Goal: Task Accomplishment & Management: Manage account settings

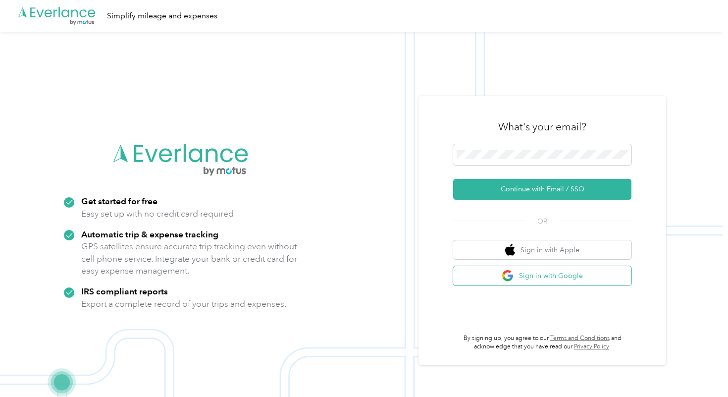
click at [604, 276] on button "Sign in with Google" at bounding box center [542, 275] width 178 height 19
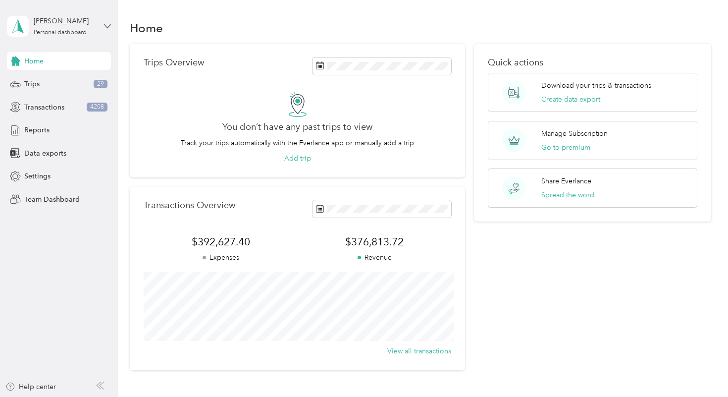
click at [106, 25] on icon at bounding box center [107, 26] width 7 height 7
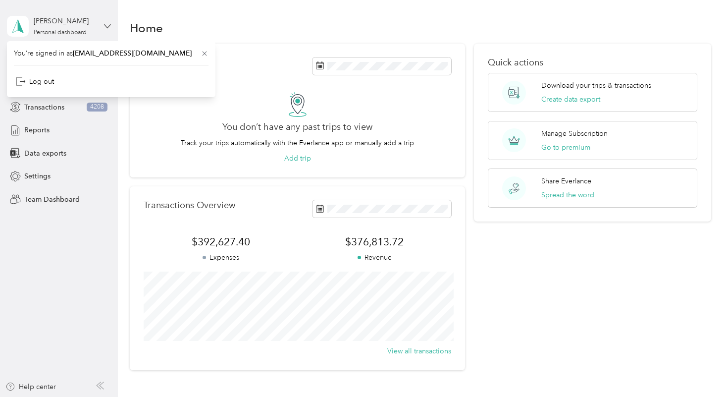
click at [106, 25] on icon at bounding box center [107, 26] width 7 height 7
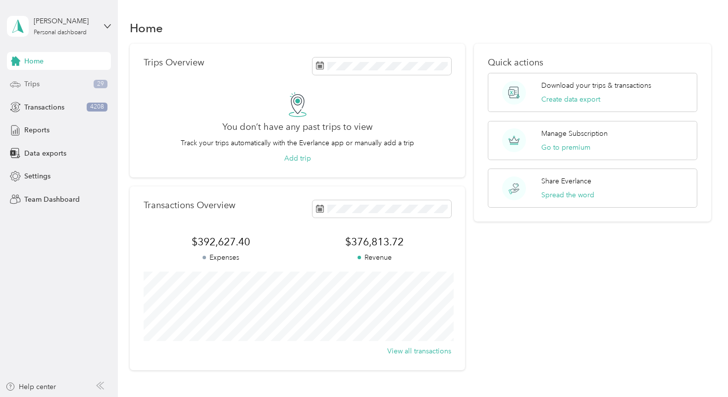
click at [42, 79] on div "Trips 29" at bounding box center [59, 84] width 104 height 18
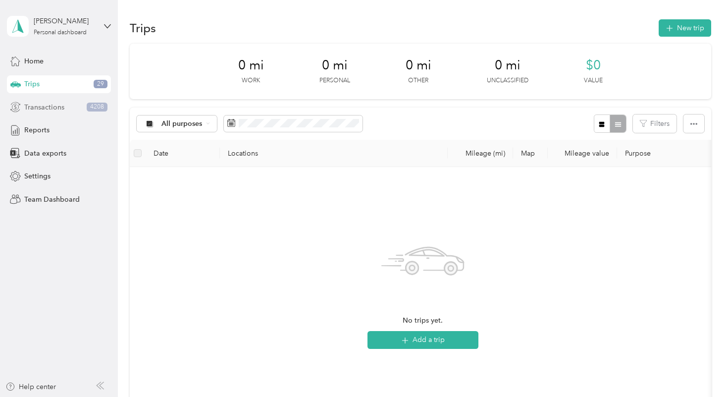
click at [36, 112] on div "Transactions 4208" at bounding box center [59, 107] width 104 height 18
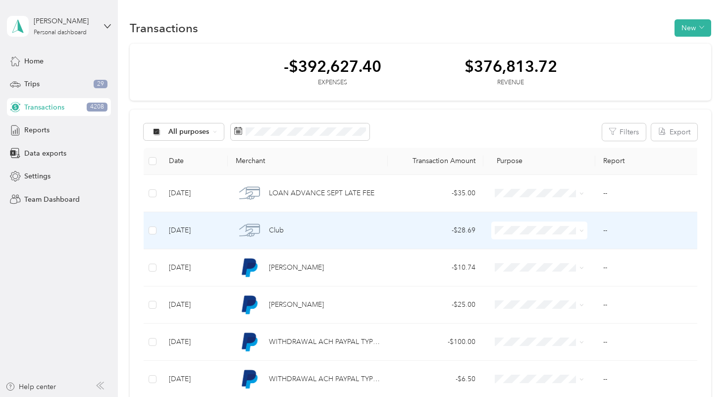
scroll to position [5, 0]
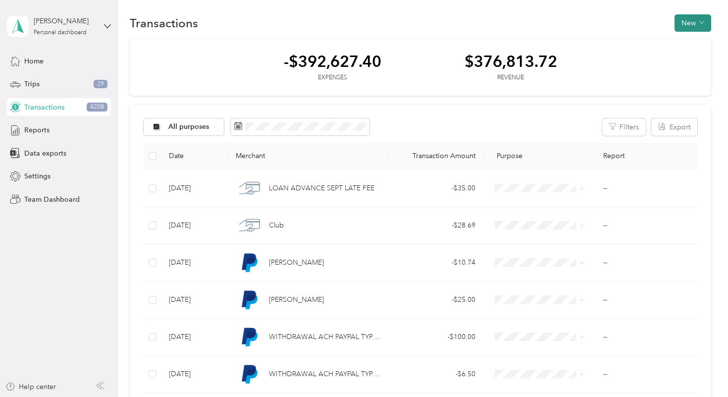
click at [704, 22] on button "New" at bounding box center [693, 22] width 37 height 17
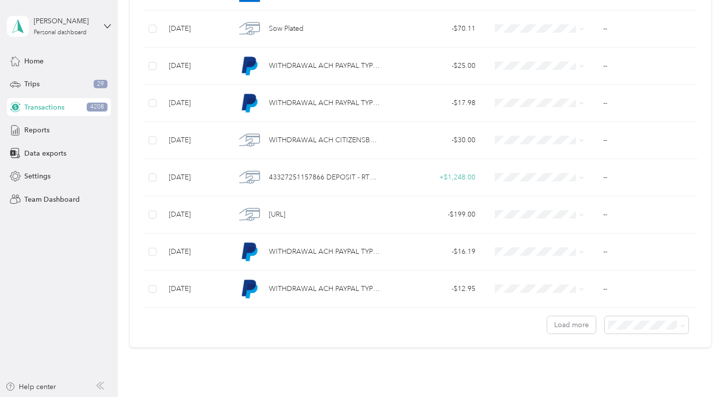
scroll to position [805, 0]
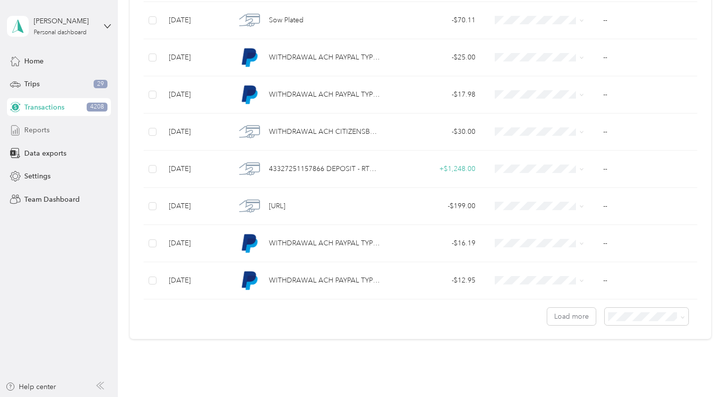
click at [37, 136] on div "Reports" at bounding box center [59, 130] width 104 height 18
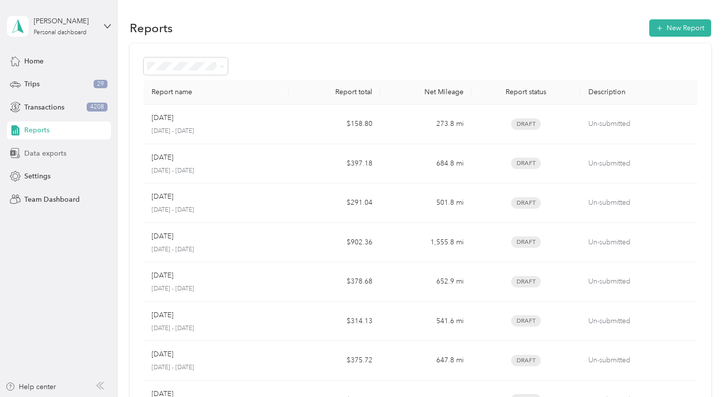
click at [52, 155] on span "Data exports" at bounding box center [45, 153] width 42 height 10
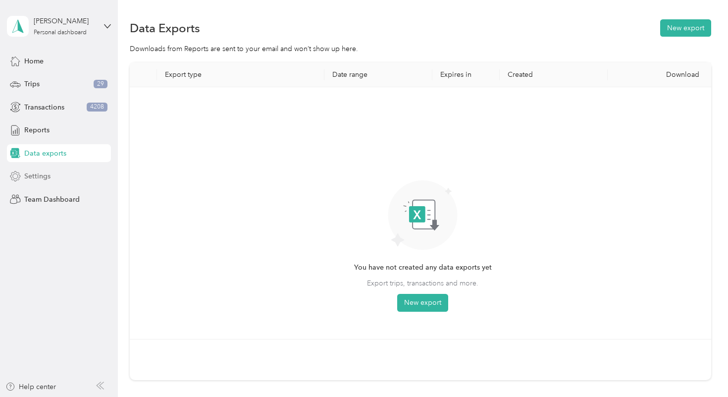
click at [41, 177] on span "Settings" at bounding box center [37, 176] width 26 height 10
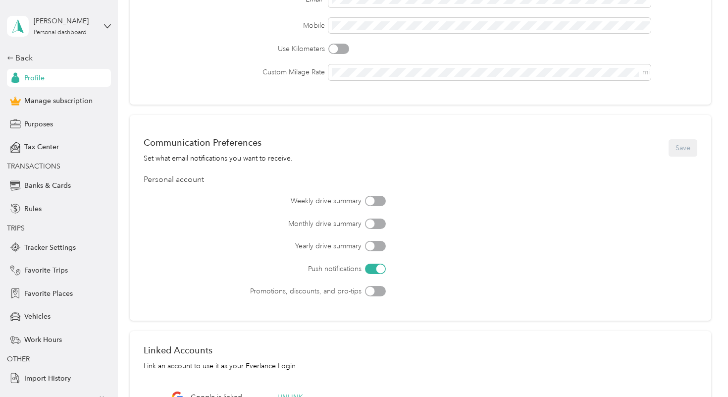
scroll to position [266, 0]
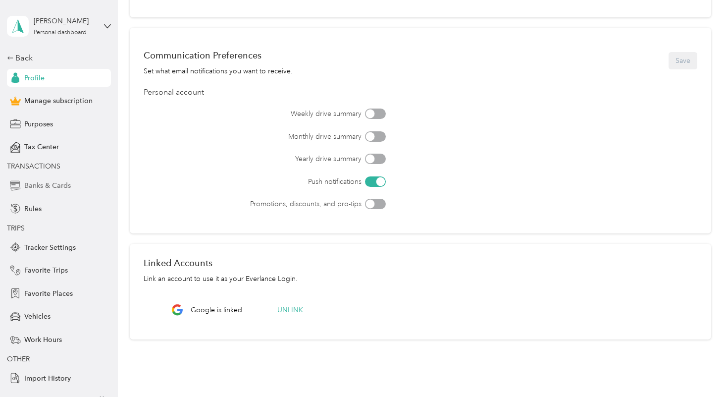
click at [58, 186] on span "Banks & Cards" at bounding box center [47, 185] width 47 height 10
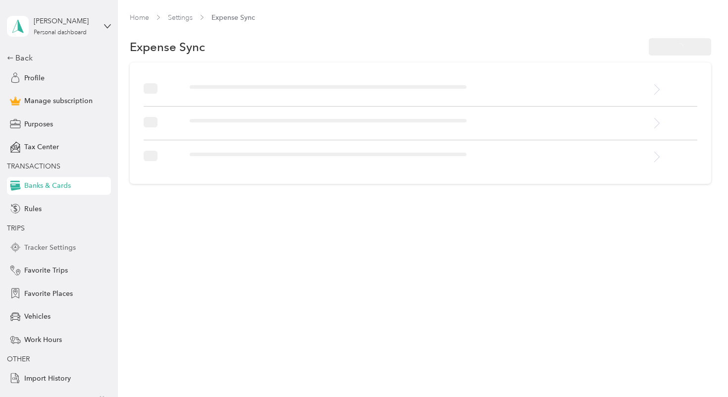
scroll to position [6, 0]
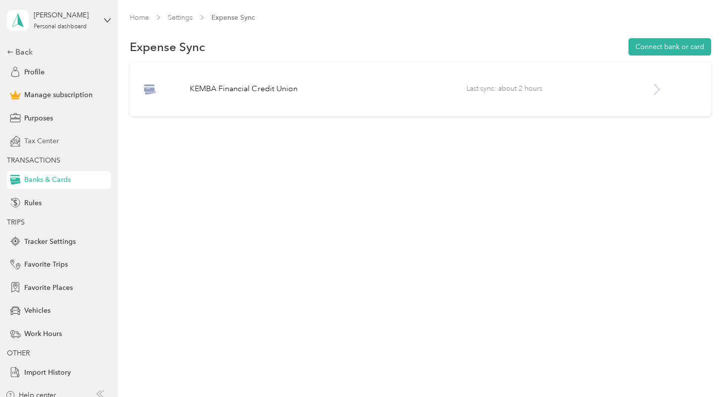
click at [49, 140] on span "Tax Center" at bounding box center [41, 141] width 35 height 10
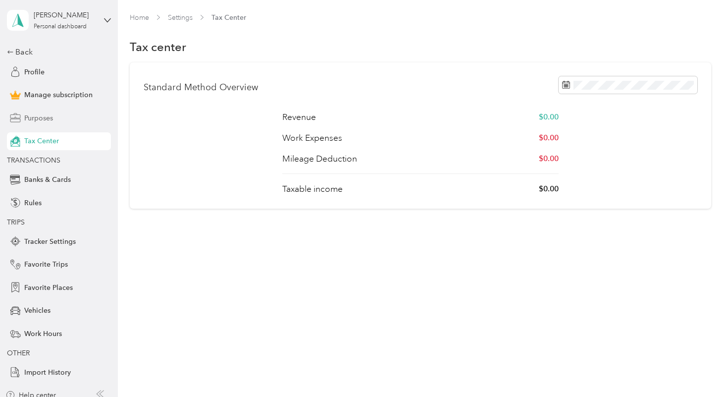
click at [56, 119] on div "Purposes" at bounding box center [59, 118] width 104 height 18
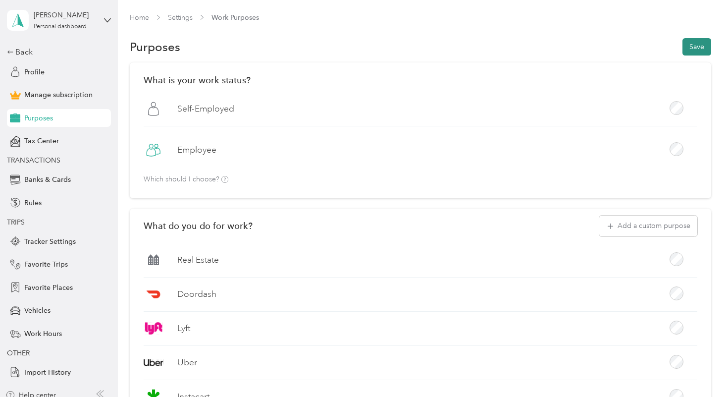
click at [709, 43] on button "Save" at bounding box center [697, 46] width 29 height 17
click at [40, 69] on span "Profile" at bounding box center [34, 72] width 20 height 10
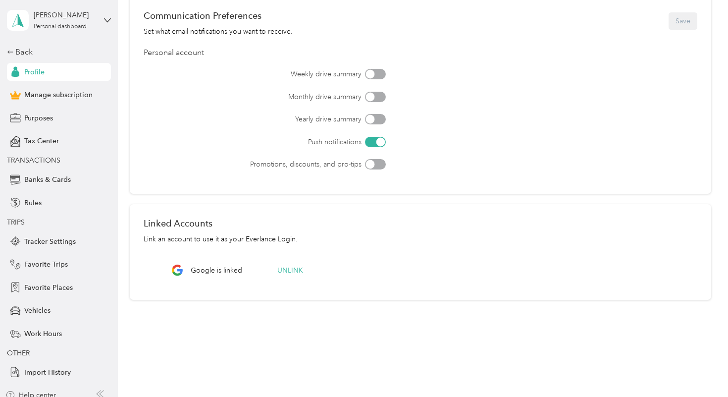
scroll to position [309, 0]
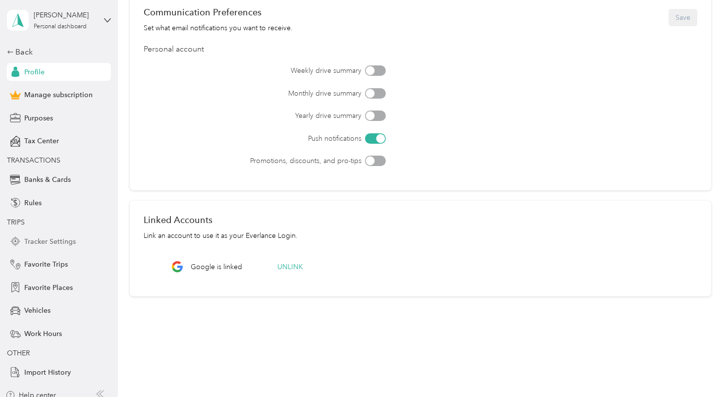
click at [57, 243] on span "Tracker Settings" at bounding box center [50, 241] width 52 height 10
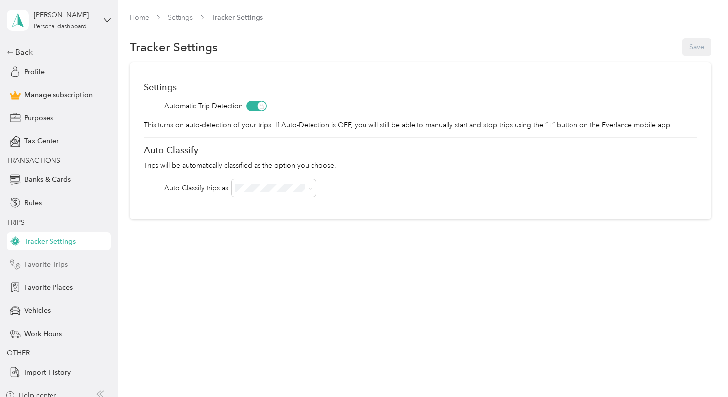
click at [56, 269] on span "Favorite Trips" at bounding box center [46, 264] width 44 height 10
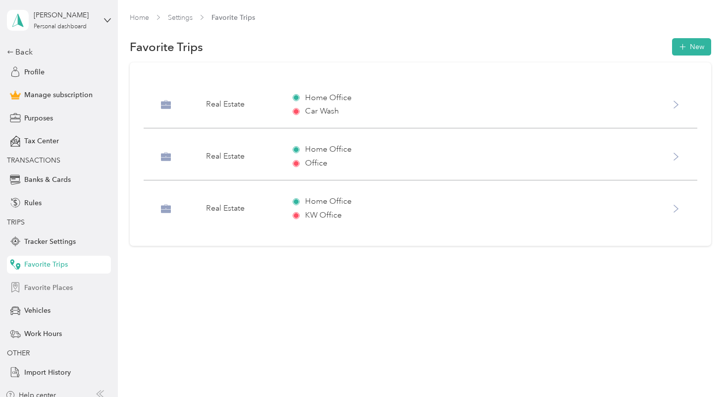
click at [60, 286] on span "Favorite Places" at bounding box center [48, 287] width 49 height 10
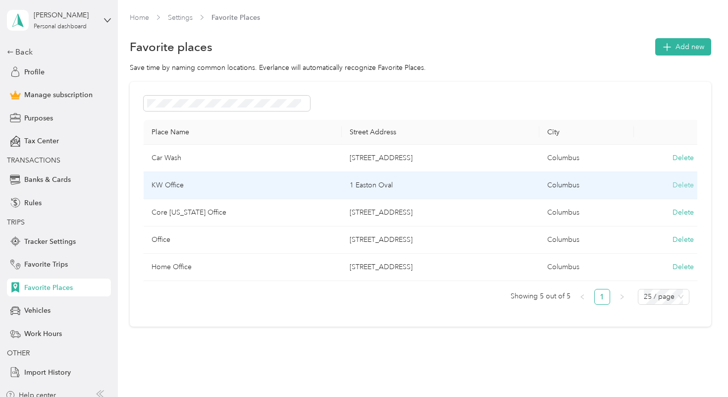
click at [687, 185] on button "Delete" at bounding box center [683, 185] width 21 height 10
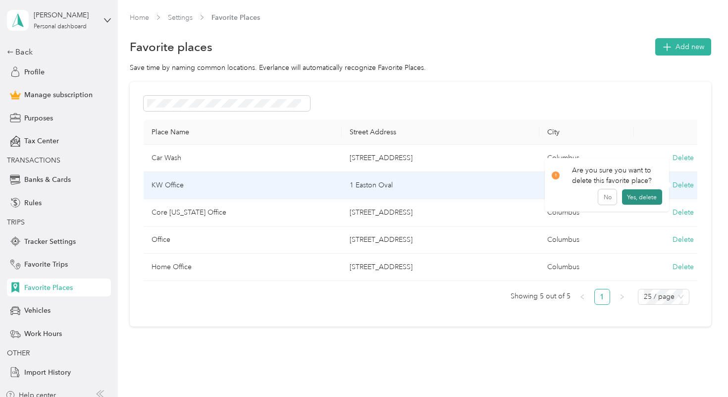
click at [647, 195] on button "Yes, delete" at bounding box center [642, 197] width 40 height 16
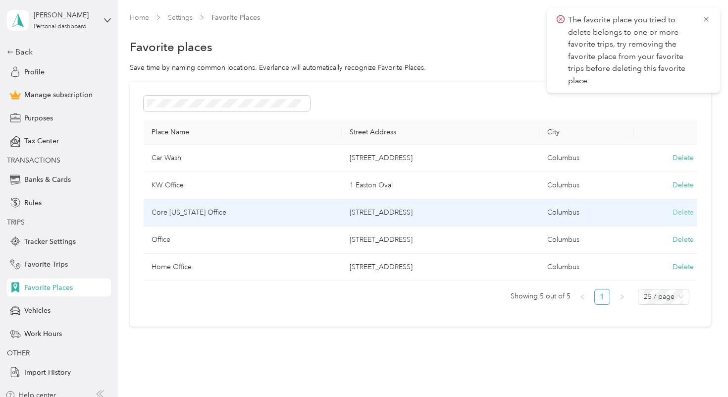
click at [690, 214] on button "Delete" at bounding box center [683, 212] width 21 height 10
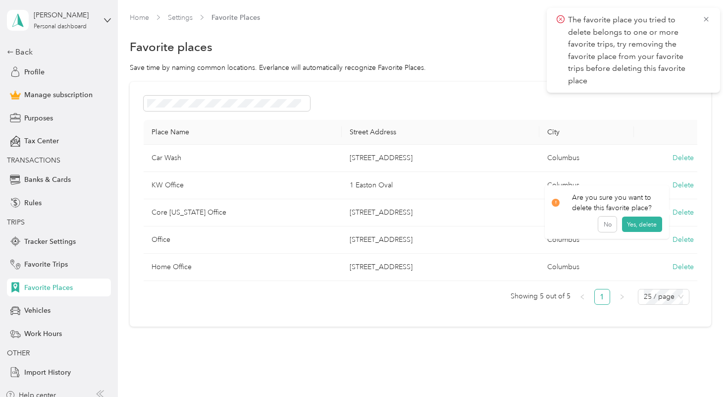
click at [655, 85] on p "The favorite place you tried to delete belongs to one or more favorite trips, t…" at bounding box center [631, 50] width 127 height 73
click at [705, 18] on icon at bounding box center [706, 19] width 4 height 4
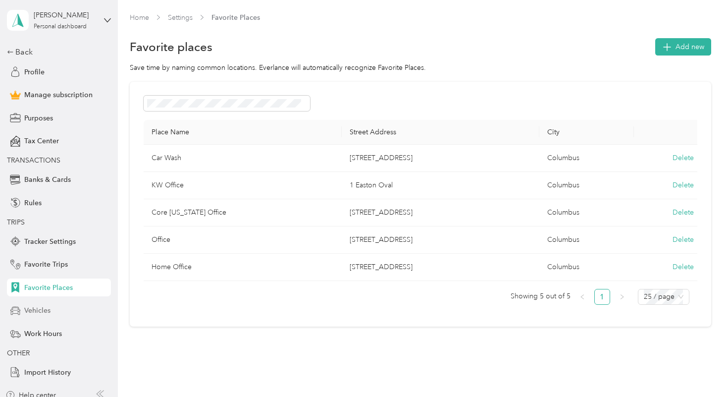
click at [30, 306] on span "Vehicles" at bounding box center [37, 310] width 26 height 10
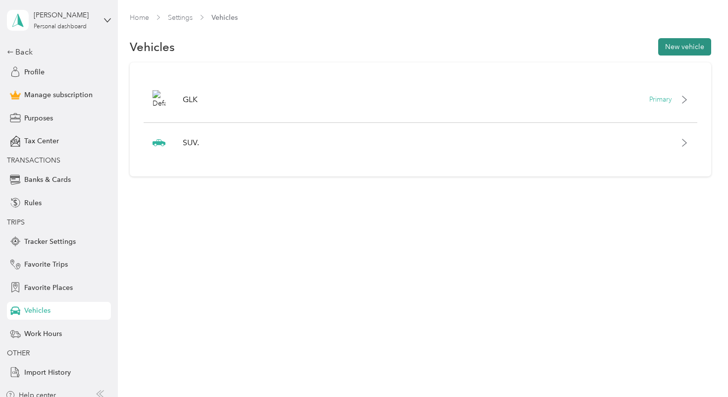
click at [695, 51] on button "New vehicle" at bounding box center [685, 46] width 53 height 17
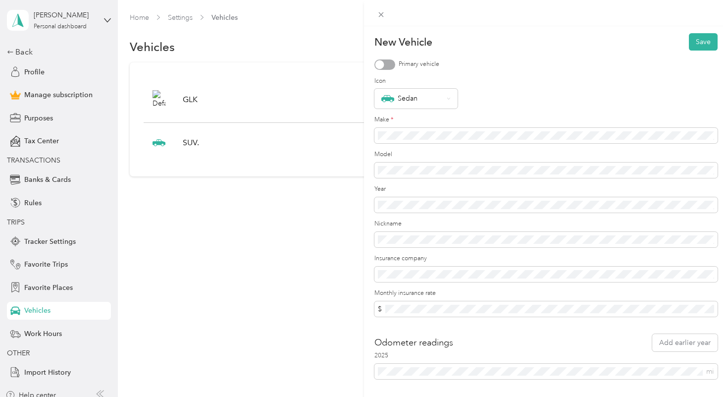
click at [394, 70] on form "New Vehicle Save Primary vehicle Icon Sedan Make * Model Year Nickname Insuranc…" at bounding box center [546, 206] width 343 height 346
click at [388, 66] on div at bounding box center [385, 64] width 21 height 10
click at [426, 98] on div "Sedan" at bounding box center [413, 98] width 62 height 13
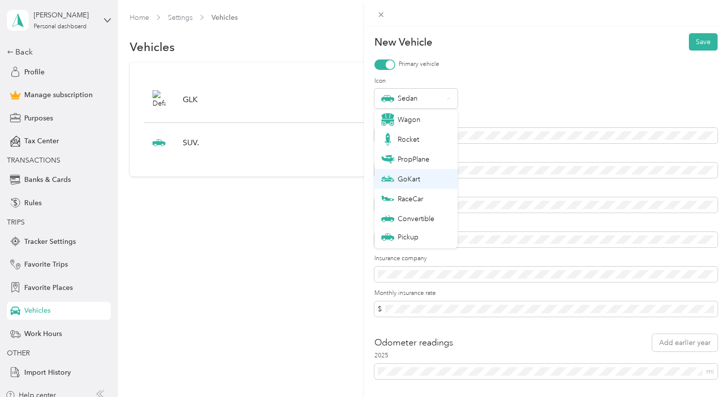
scroll to position [35, 0]
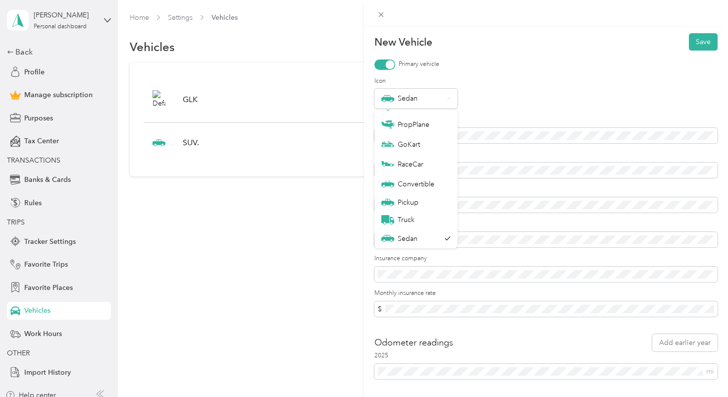
click at [483, 92] on div "Sedan" at bounding box center [546, 99] width 343 height 20
click at [380, 16] on icon at bounding box center [381, 14] width 5 height 5
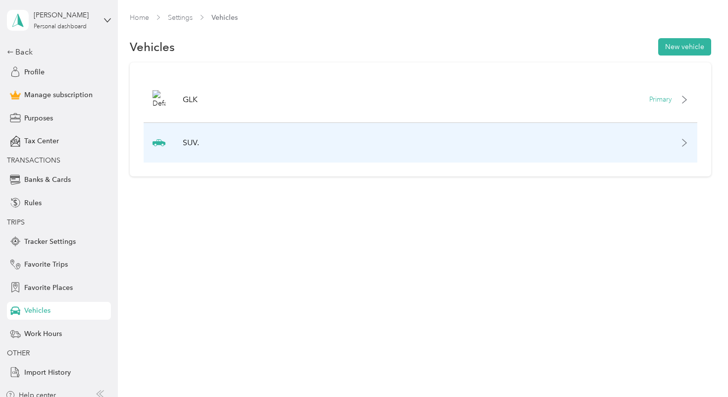
click at [689, 139] on icon at bounding box center [685, 143] width 8 height 8
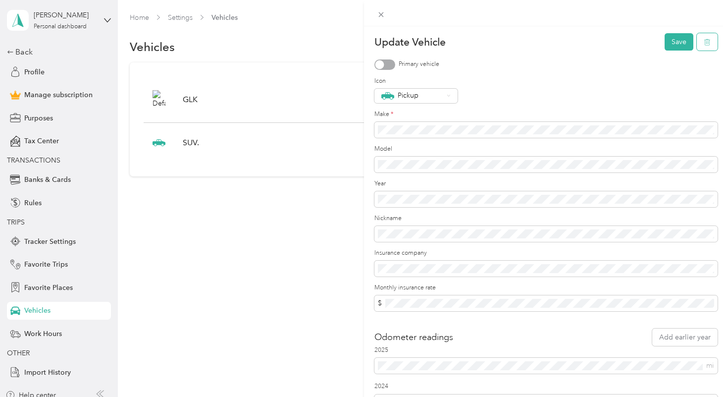
click at [705, 42] on icon "button" at bounding box center [708, 42] width 6 height 6
click at [676, 49] on button "Yes" at bounding box center [677, 49] width 19 height 16
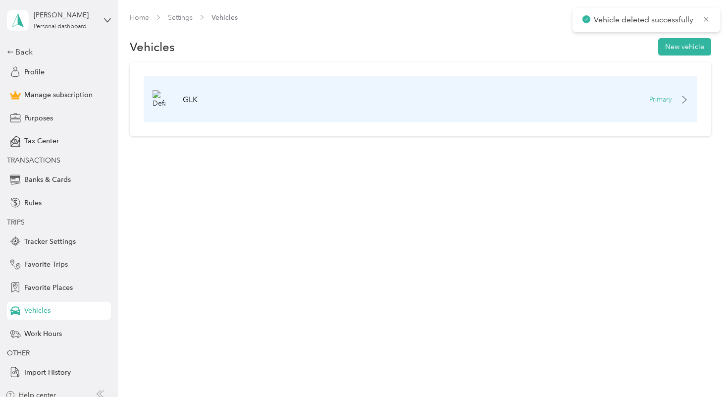
click at [686, 98] on icon at bounding box center [685, 100] width 8 height 8
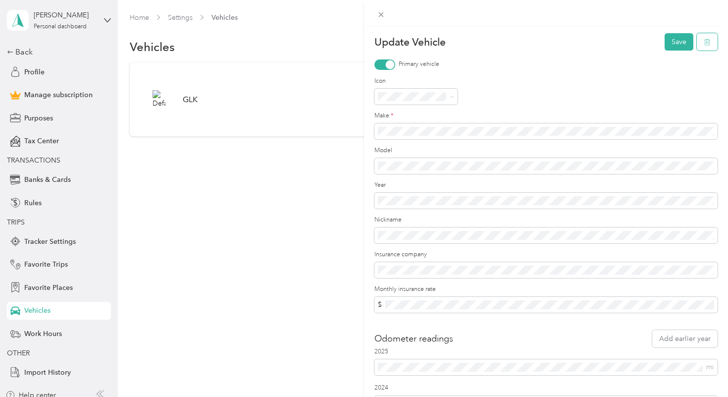
click at [705, 39] on icon "button" at bounding box center [707, 42] width 7 height 7
click at [708, 44] on icon "button" at bounding box center [707, 42] width 7 height 7
click at [680, 39] on div "Are you sure? No Yes" at bounding box center [656, 42] width 78 height 44
click at [678, 45] on button "Save" at bounding box center [679, 41] width 29 height 17
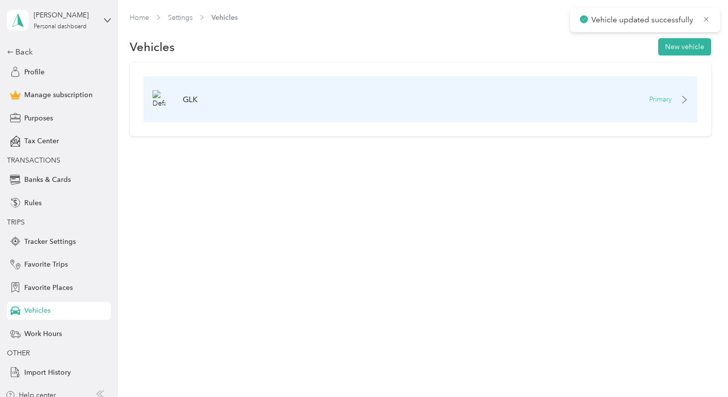
click at [688, 91] on div "GLK Primary" at bounding box center [420, 99] width 553 height 46
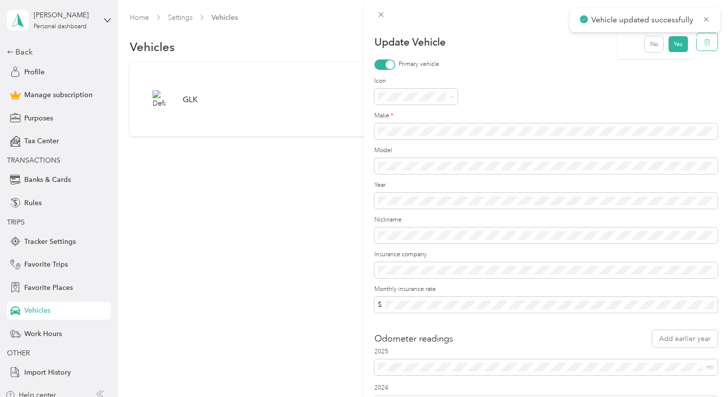
click at [711, 44] on button "button" at bounding box center [707, 41] width 21 height 17
click at [675, 47] on button "Yes" at bounding box center [677, 49] width 19 height 16
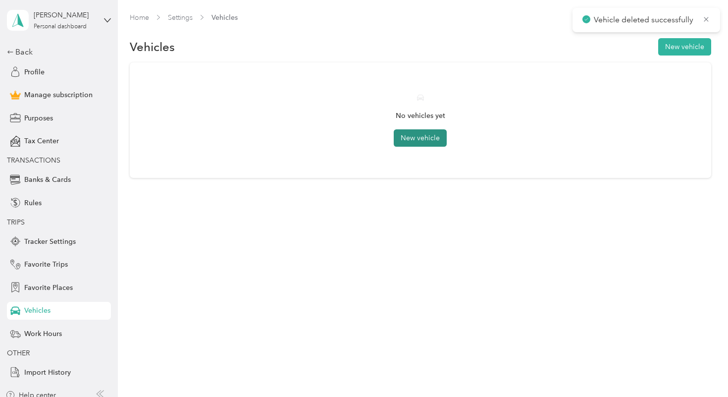
click at [424, 140] on button "New vehicle" at bounding box center [420, 137] width 53 height 17
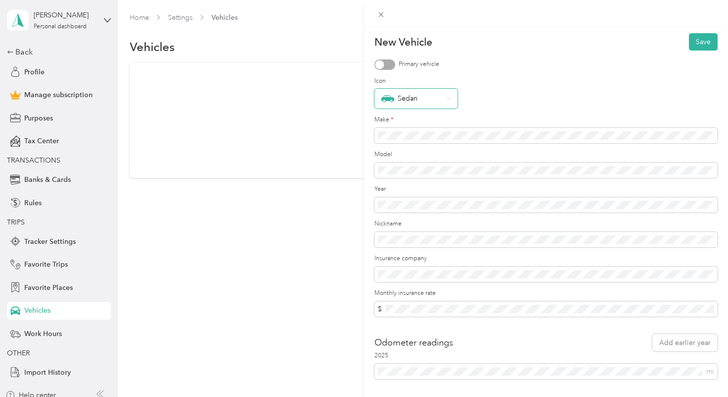
click at [403, 104] on div "Sedan" at bounding box center [413, 98] width 62 height 13
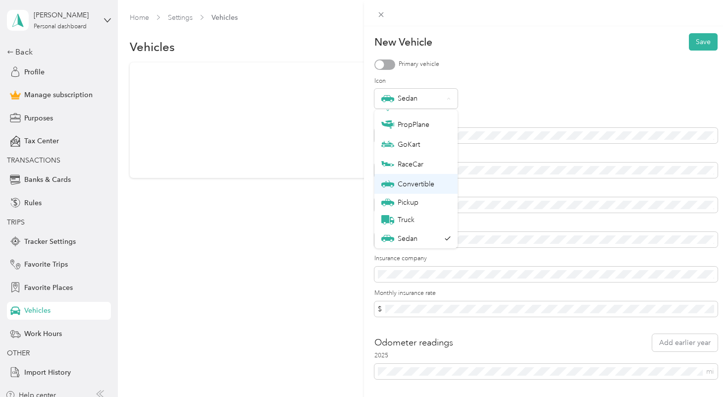
scroll to position [0, 0]
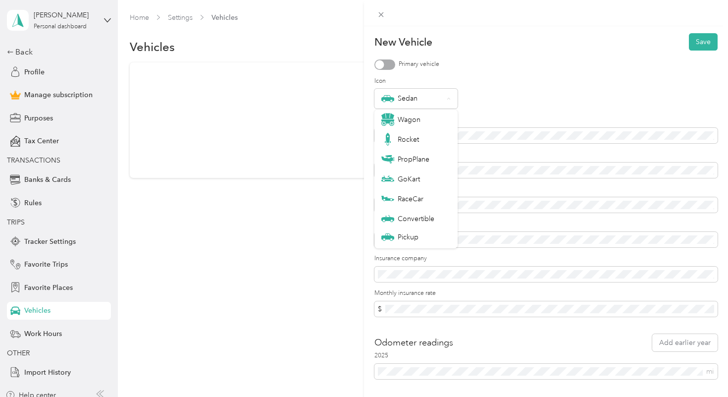
click at [539, 100] on div "Sedan" at bounding box center [546, 99] width 343 height 20
click at [387, 65] on div at bounding box center [385, 64] width 21 height 10
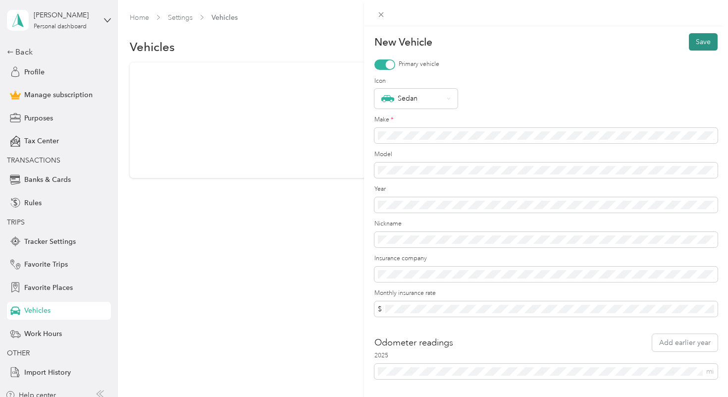
click at [705, 47] on button "Save" at bounding box center [703, 41] width 29 height 17
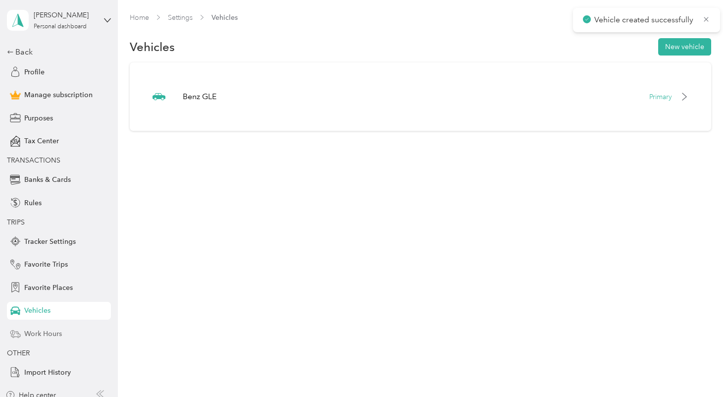
click at [33, 339] on div "Work Hours" at bounding box center [59, 334] width 104 height 18
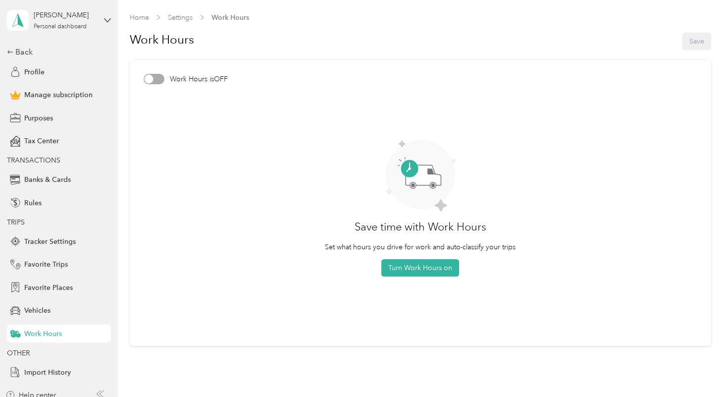
scroll to position [14, 0]
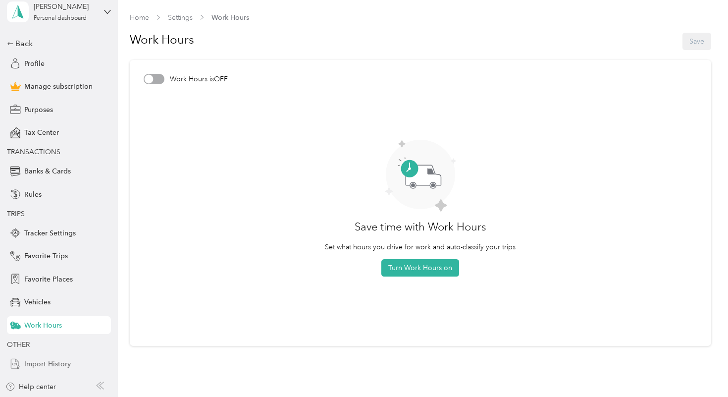
click at [45, 365] on span "Import History" at bounding box center [47, 364] width 47 height 10
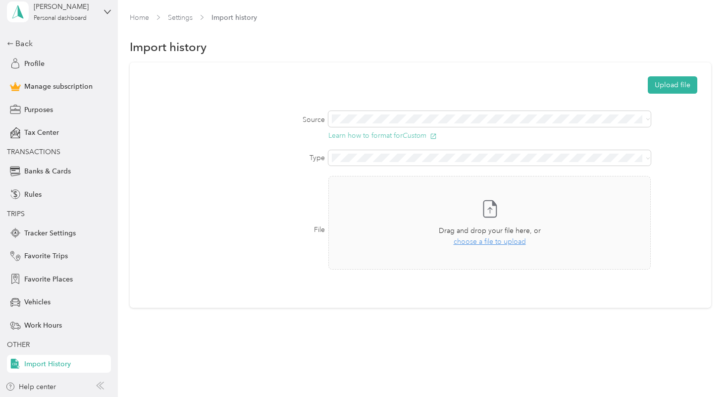
click at [393, 137] on button "Learn how to format for Custom" at bounding box center [383, 136] width 109 height 8
click at [29, 47] on div "Back" at bounding box center [56, 44] width 99 height 12
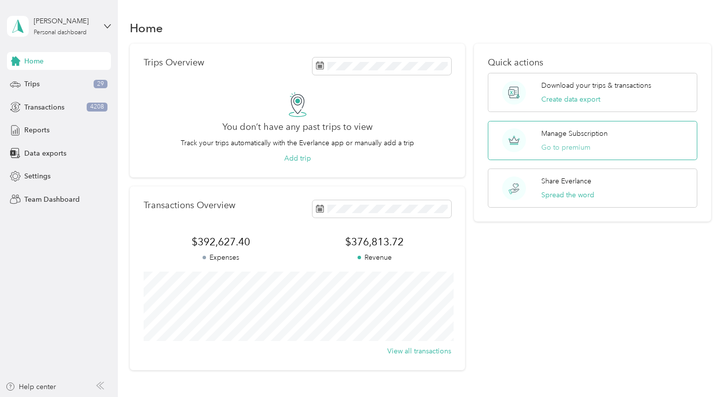
click at [579, 146] on button "Go to premium" at bounding box center [566, 147] width 49 height 10
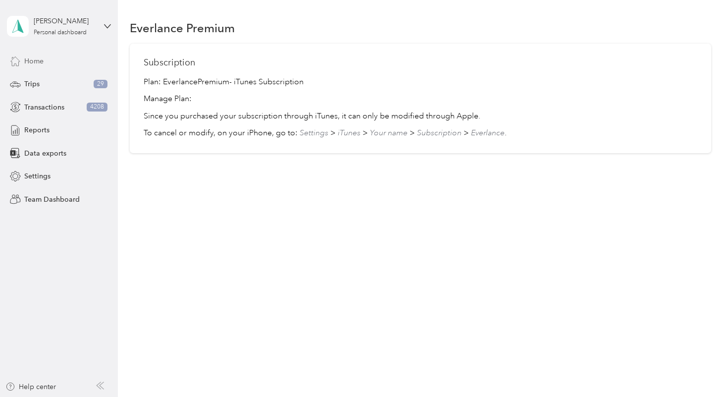
click at [31, 59] on span "Home" at bounding box center [33, 61] width 19 height 10
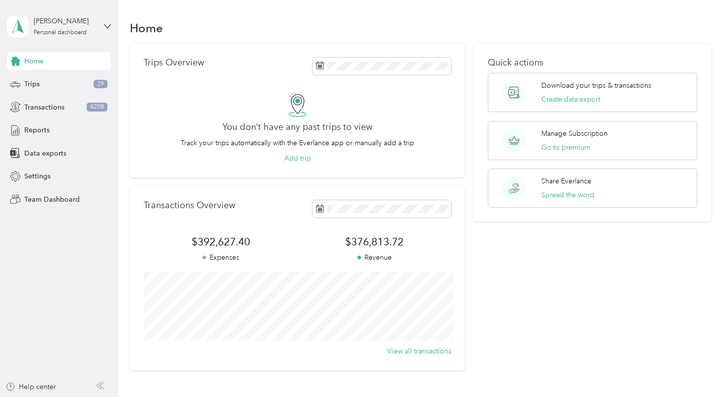
scroll to position [49, 0]
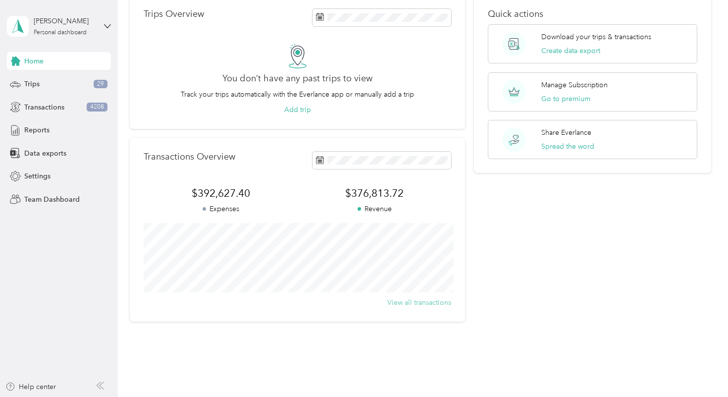
click at [423, 303] on button "View all transactions" at bounding box center [419, 302] width 64 height 10
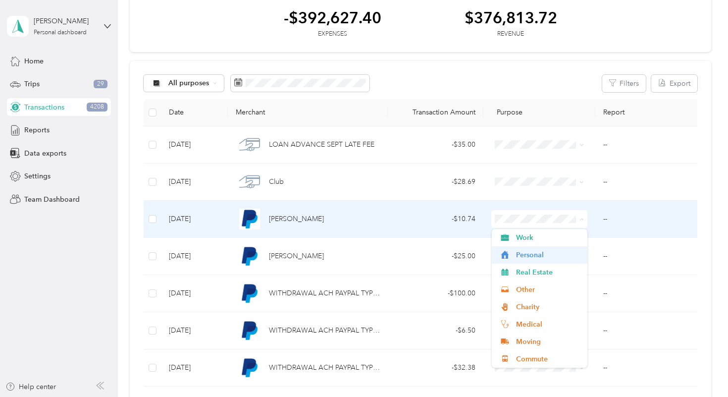
scroll to position [35, 0]
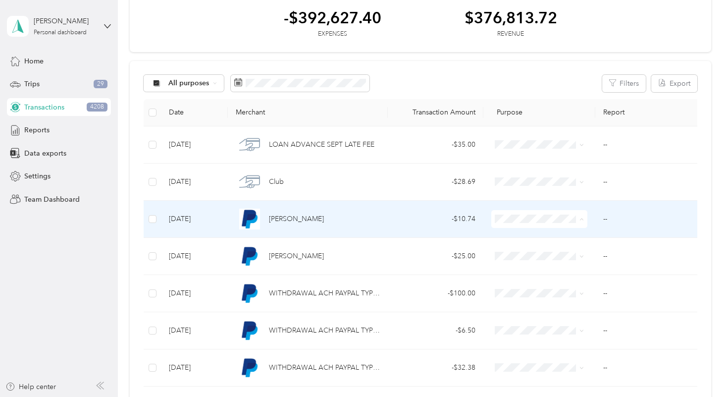
click at [605, 220] on td "--" at bounding box center [649, 219] width 107 height 37
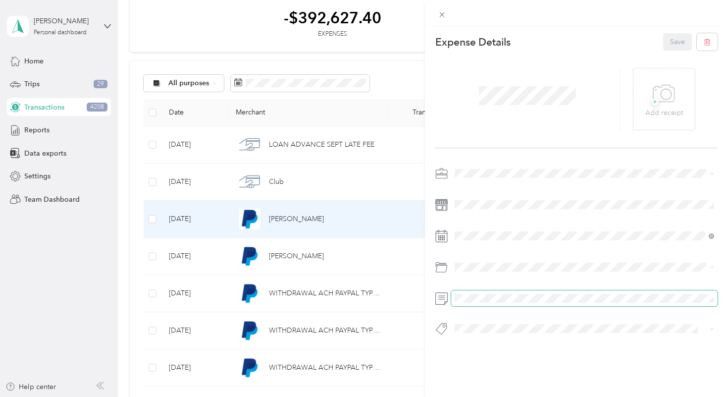
click at [565, 292] on span at bounding box center [584, 298] width 267 height 16
click at [408, 282] on div "This expense cannot be edited because it is either under review, approved, or p…" at bounding box center [364, 198] width 728 height 397
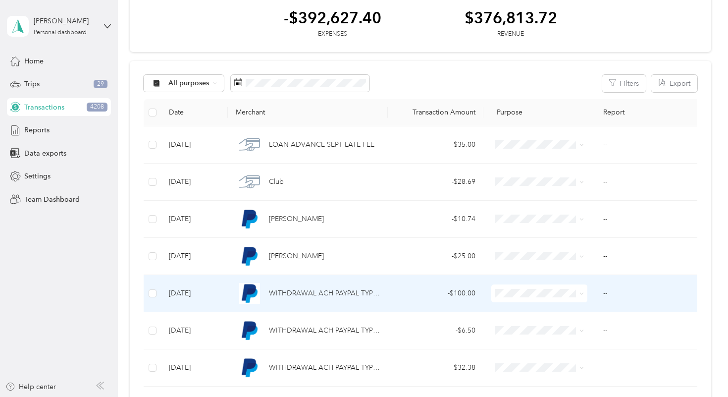
click at [354, 294] on span "WITHDRAWAL ACH PAYPAL TYPE: INST XFER DATA: INSTANT TRANSFER CO: PAYPAL NAME: […" at bounding box center [324, 293] width 111 height 11
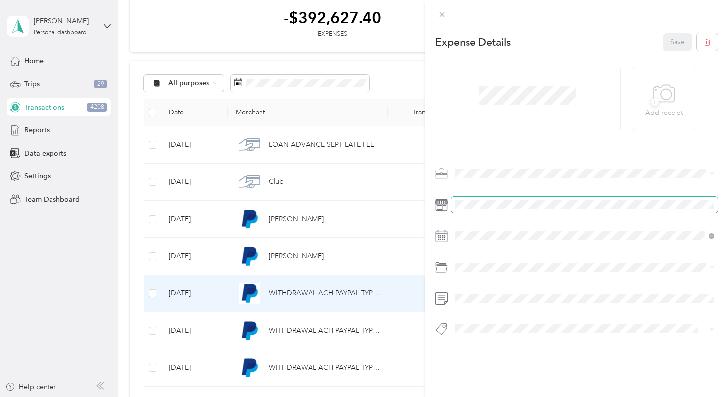
scroll to position [0, 35]
click at [397, 167] on div "This expense cannot be edited because it is either under review, approved, or p…" at bounding box center [364, 198] width 728 height 397
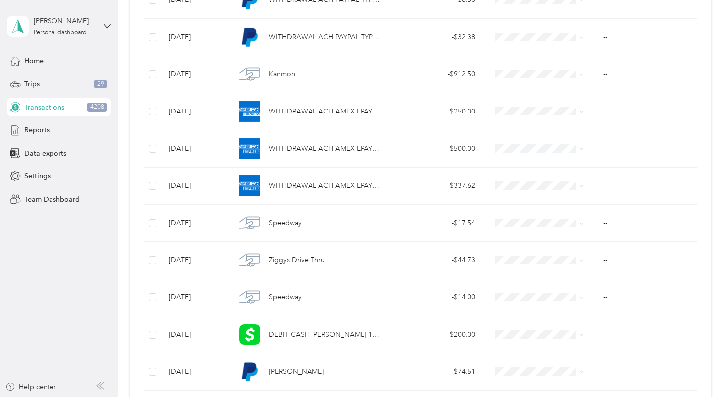
scroll to position [399, 0]
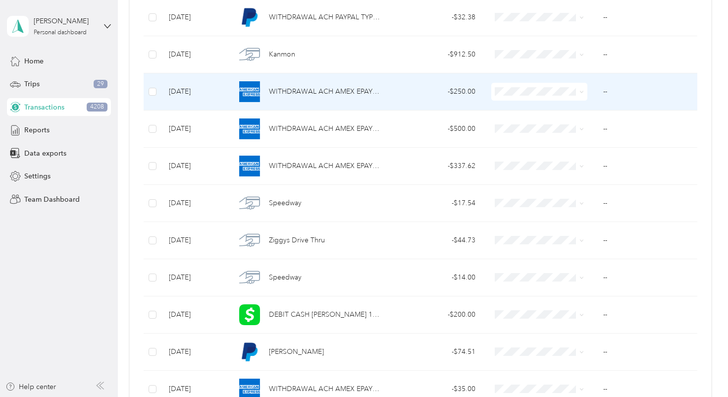
click at [580, 94] on icon at bounding box center [582, 92] width 4 height 4
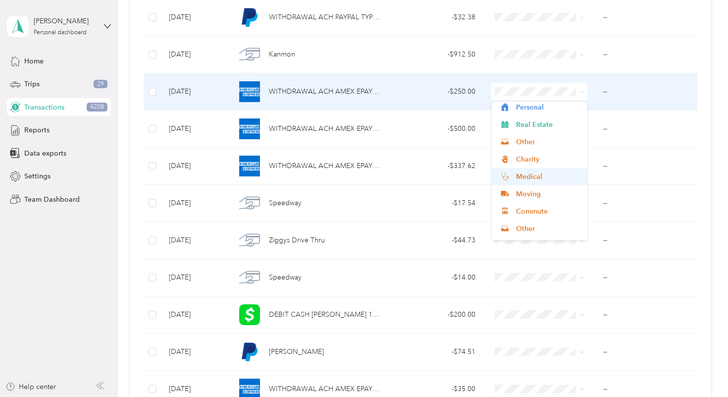
scroll to position [35, 0]
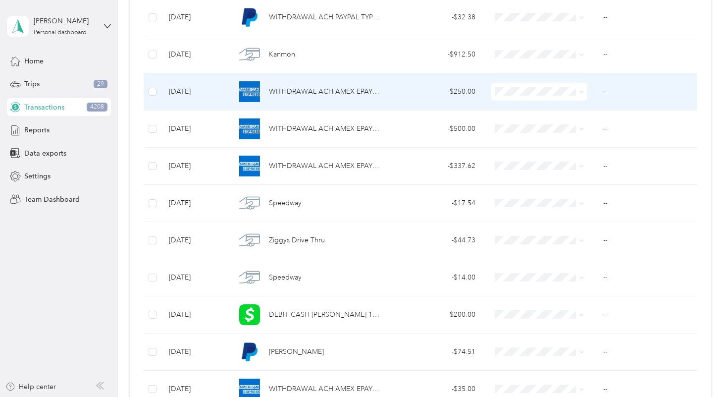
click at [544, 231] on span "Credit Card" at bounding box center [548, 230] width 64 height 10
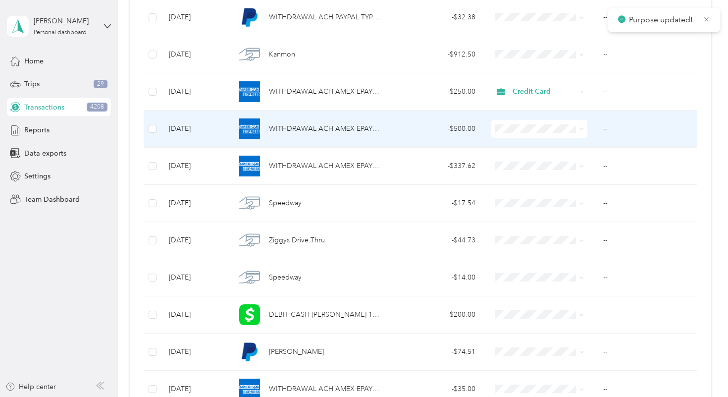
click at [583, 131] on icon at bounding box center [582, 129] width 4 height 4
click at [556, 270] on span "Credit Card" at bounding box center [548, 269] width 64 height 10
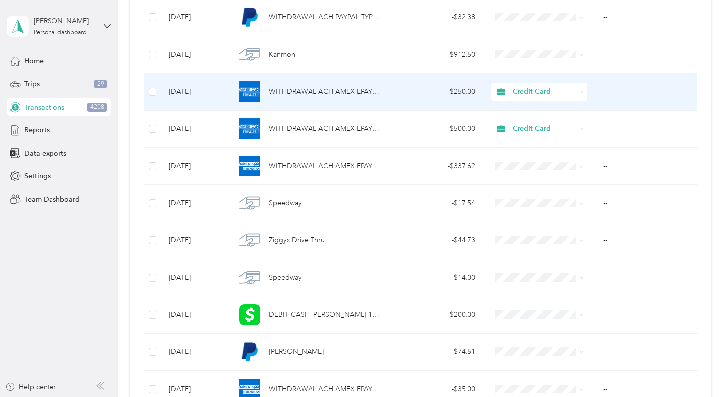
click at [604, 91] on td "--" at bounding box center [649, 91] width 107 height 37
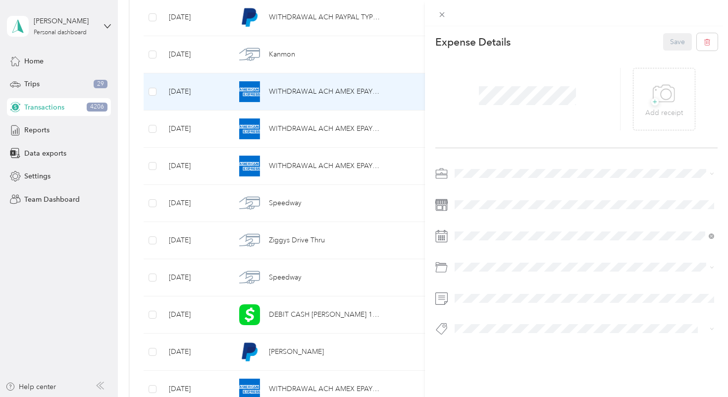
click at [535, 297] on div "Real Estate" at bounding box center [584, 291] width 253 height 12
click at [589, 362] on button "Add tag Credit Card" at bounding box center [584, 358] width 77 height 17
click at [599, 364] on button "Add tag Amex" at bounding box center [584, 359] width 58 height 17
click at [670, 49] on button "Save" at bounding box center [677, 41] width 29 height 17
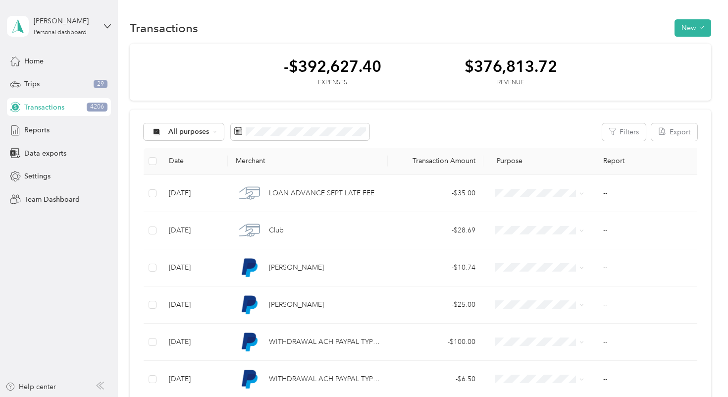
click at [461, 159] on th "Transaction Amount" at bounding box center [436, 161] width 96 height 27
click at [461, 161] on th "Transaction Amount" at bounding box center [436, 161] width 96 height 27
click at [631, 129] on button "Filters" at bounding box center [625, 131] width 44 height 17
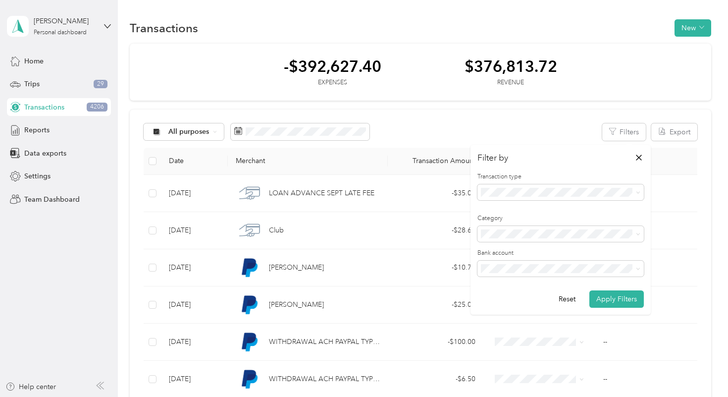
click at [638, 222] on div "Category" at bounding box center [561, 228] width 166 height 28
click at [638, 231] on span at bounding box center [638, 233] width 4 height 8
click at [638, 236] on span at bounding box center [638, 233] width 4 height 8
click at [635, 198] on span at bounding box center [561, 192] width 166 height 16
click at [635, 192] on span at bounding box center [637, 192] width 8 height 7
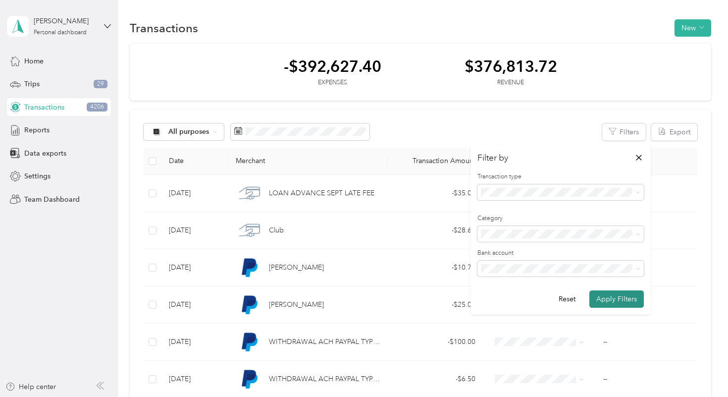
click at [628, 300] on button "Apply Filters" at bounding box center [617, 298] width 55 height 17
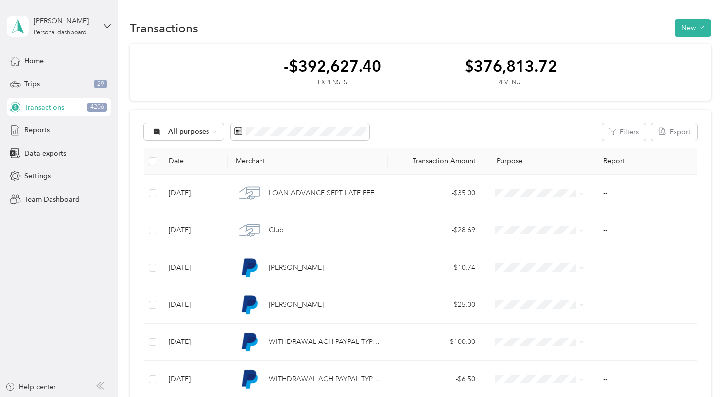
click at [465, 160] on th "Transaction Amount" at bounding box center [436, 161] width 96 height 27
click at [210, 130] on div "All purposes" at bounding box center [184, 131] width 80 height 17
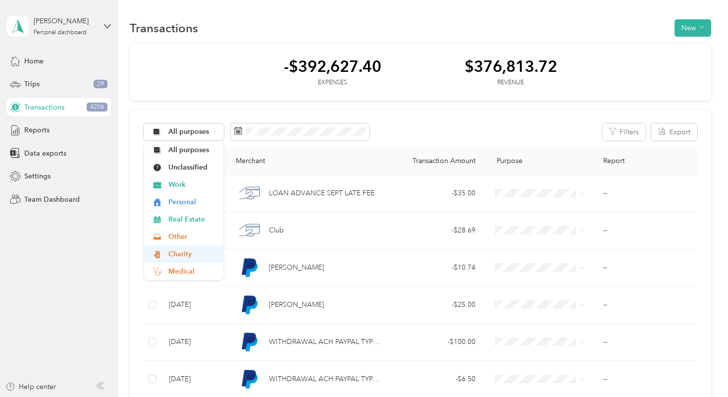
scroll to position [69, 0]
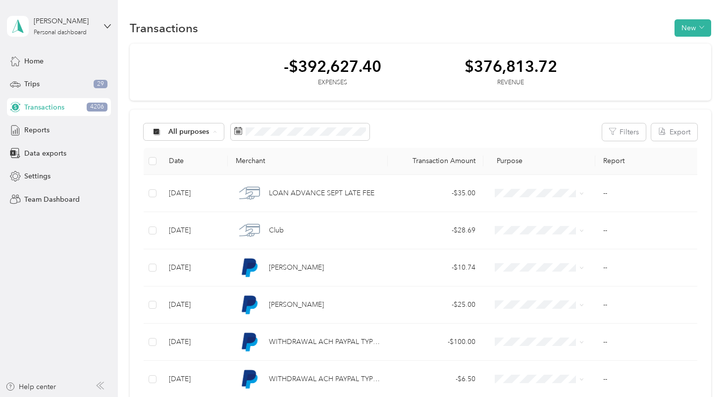
click at [592, 132] on div "All purposes Filters Export" at bounding box center [420, 131] width 553 height 17
click at [60, 193] on div "Team Dashboard" at bounding box center [59, 199] width 104 height 18
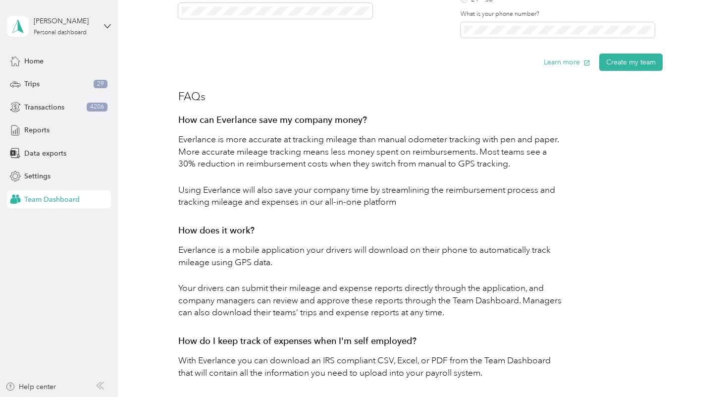
scroll to position [481, 0]
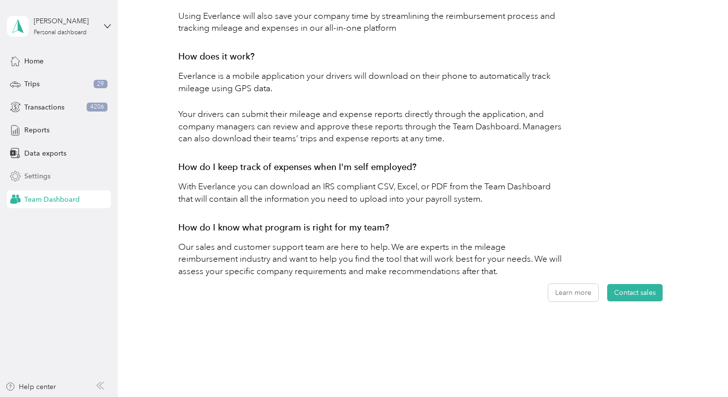
click at [50, 179] on div "Settings" at bounding box center [59, 176] width 104 height 18
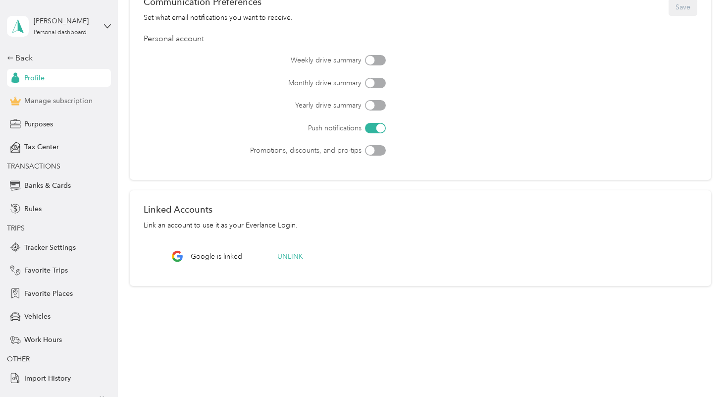
click at [74, 98] on span "Manage subscription" at bounding box center [58, 101] width 68 height 10
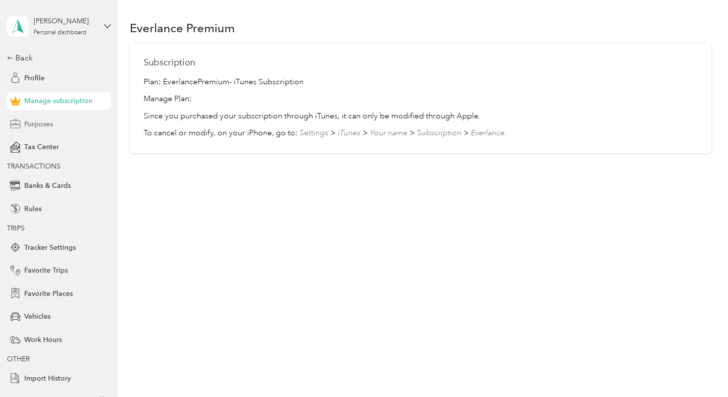
click at [59, 131] on div "Purposes" at bounding box center [59, 124] width 104 height 18
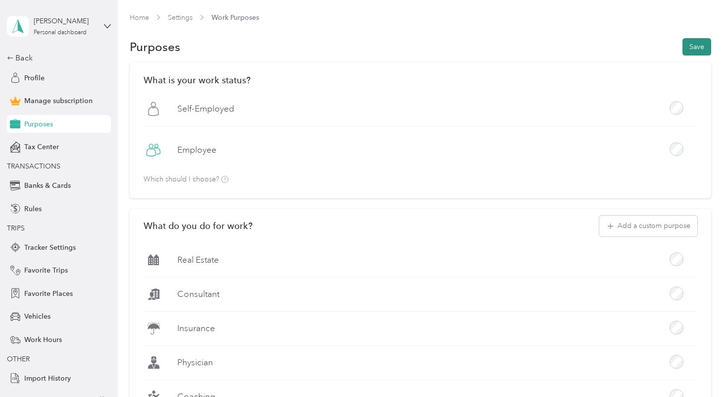
click at [706, 45] on button "Save" at bounding box center [697, 46] width 29 height 17
click at [29, 207] on span "Rules" at bounding box center [32, 209] width 17 height 10
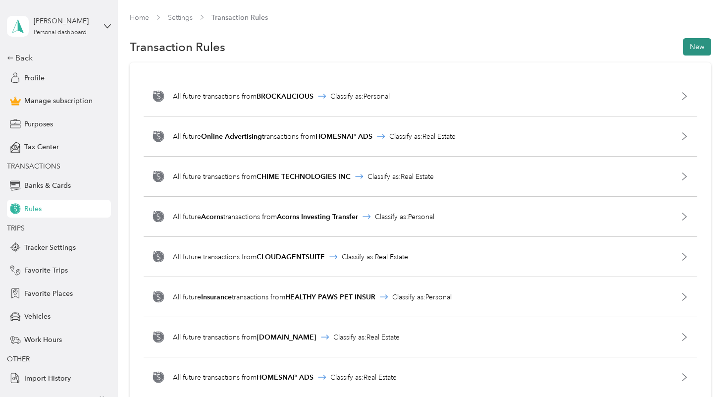
click at [705, 47] on button "New" at bounding box center [697, 46] width 28 height 17
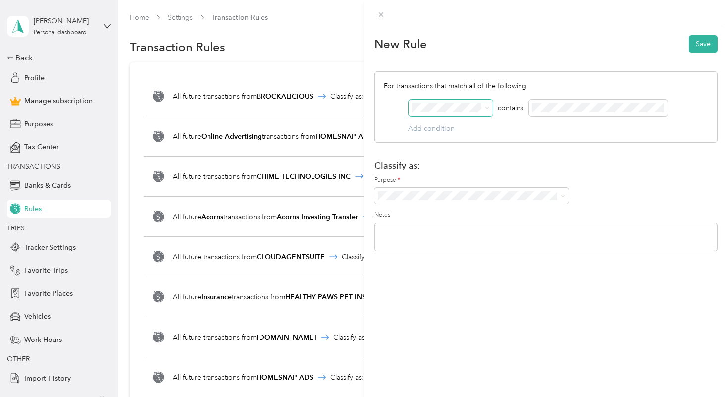
click at [487, 111] on span at bounding box center [451, 108] width 84 height 17
click at [490, 106] on span at bounding box center [451, 108] width 84 height 17
click at [489, 106] on icon at bounding box center [487, 108] width 4 height 4
click at [497, 251] on li "Real Estate" at bounding box center [472, 247] width 194 height 17
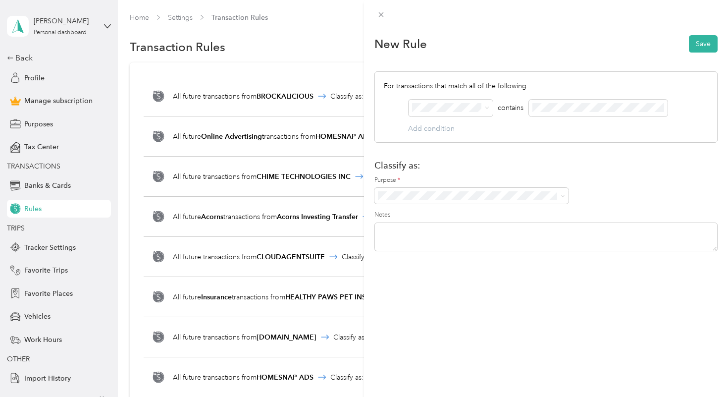
click at [463, 125] on div "Merchant" at bounding box center [446, 122] width 60 height 10
click at [452, 130] on button "Add condition" at bounding box center [431, 128] width 47 height 10
click at [660, 136] on icon "button" at bounding box center [659, 137] width 4 height 4
click at [486, 257] on li "Other" at bounding box center [472, 265] width 194 height 17
click at [498, 189] on span at bounding box center [472, 196] width 194 height 16
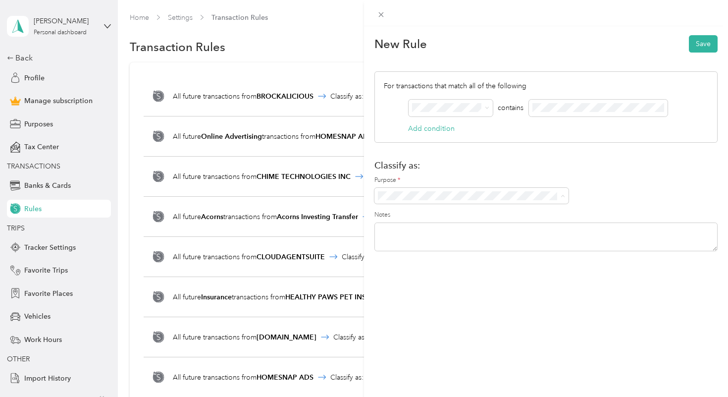
click at [474, 243] on div "Real Estate" at bounding box center [472, 248] width 180 height 10
click at [623, 232] on textarea at bounding box center [546, 236] width 343 height 29
type textarea "AMEX CREDIT CARD"
click at [698, 49] on button "Save" at bounding box center [703, 43] width 29 height 17
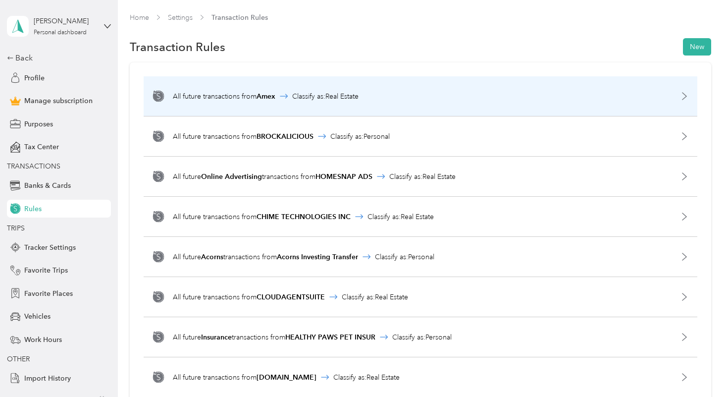
click at [241, 93] on div "All future transactions from Amex" at bounding box center [224, 96] width 103 height 10
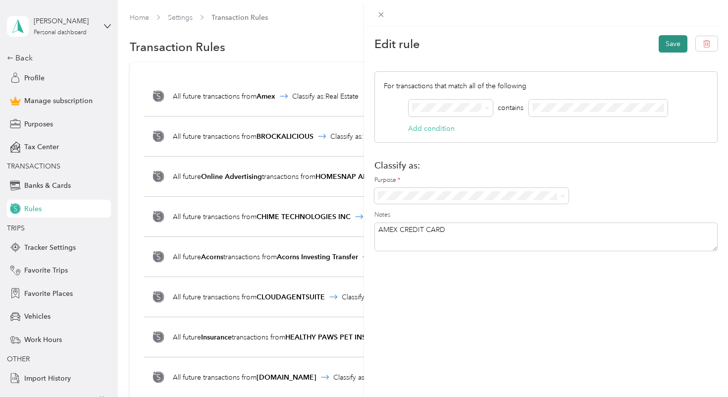
click at [664, 41] on button "Save" at bounding box center [673, 43] width 29 height 17
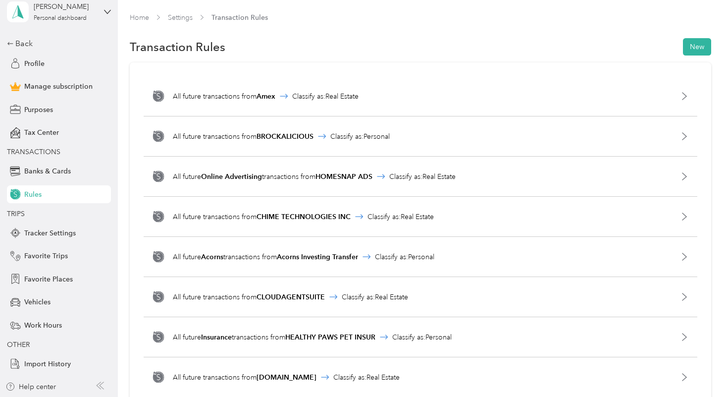
scroll to position [13, 0]
click at [20, 49] on div "Back" at bounding box center [56, 45] width 99 height 12
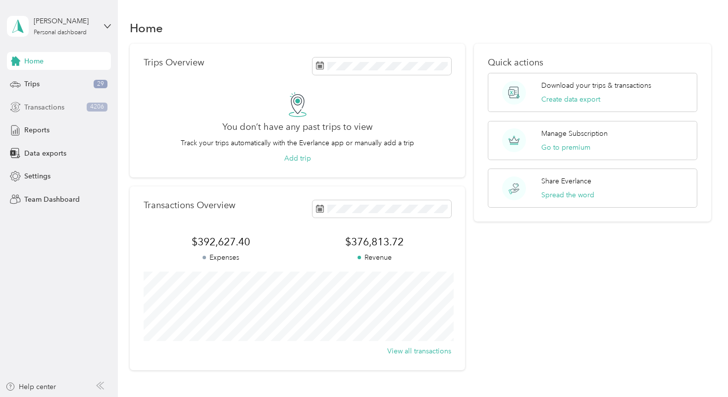
click at [43, 113] on div "Transactions 4206" at bounding box center [59, 107] width 104 height 18
